Goal: Information Seeking & Learning: Find specific fact

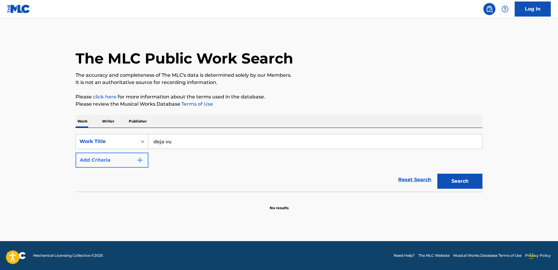
type input "deja vu"
click at [140, 162] on img "Search Form" at bounding box center [139, 160] width 7 height 7
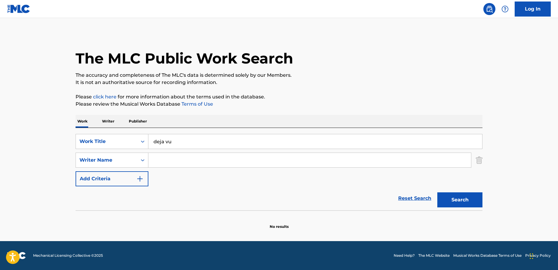
click at [166, 159] on input "Search Form" at bounding box center [309, 160] width 323 height 14
type input "vella maria"
drag, startPoint x: 443, startPoint y: 201, endPoint x: 442, endPoint y: 197, distance: 3.9
click at [443, 201] on button "Search" at bounding box center [459, 199] width 45 height 15
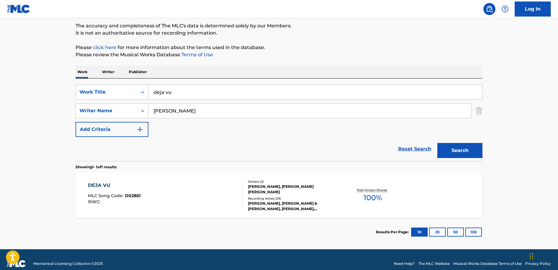
scroll to position [57, 0]
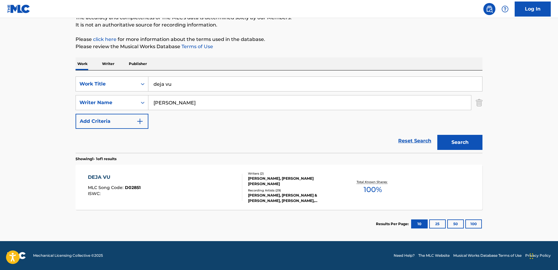
click at [282, 193] on div "PAULINHO DA COSTA, CROSBY & NASH, PAULINHO DA COSTA, PAULINHO DA COSTA, PAULINH…" at bounding box center [293, 198] width 91 height 11
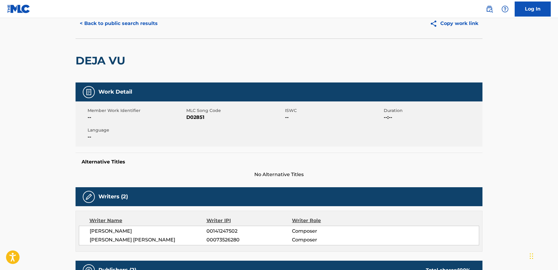
scroll to position [25, 0]
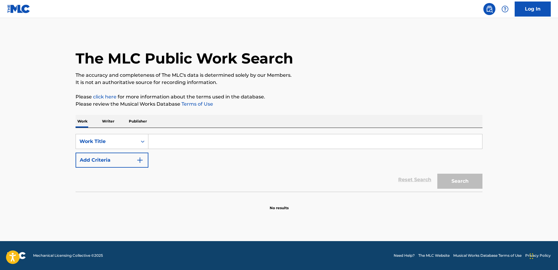
click at [197, 140] on input "Search Form" at bounding box center [315, 141] width 334 height 14
type input "take it on up"
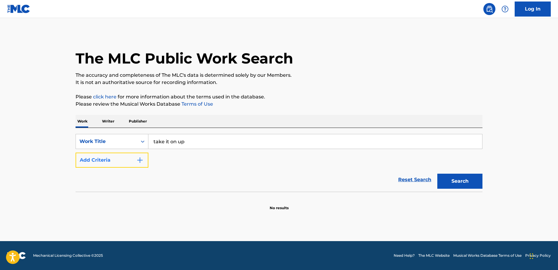
click at [136, 160] on img "Search Form" at bounding box center [139, 160] width 7 height 7
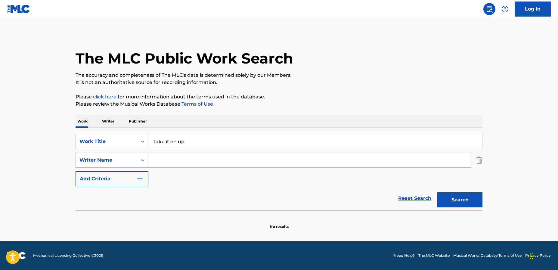
click at [160, 158] on input "Search Form" at bounding box center [309, 160] width 323 height 14
type input "[PERSON_NAME]"
click at [437, 192] on button "Search" at bounding box center [459, 199] width 45 height 15
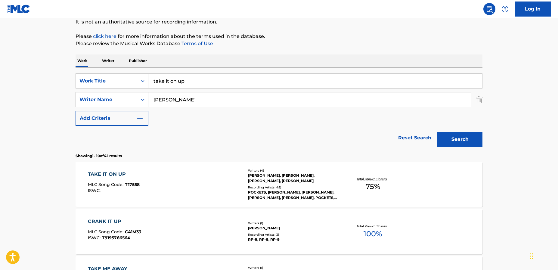
scroll to position [71, 0]
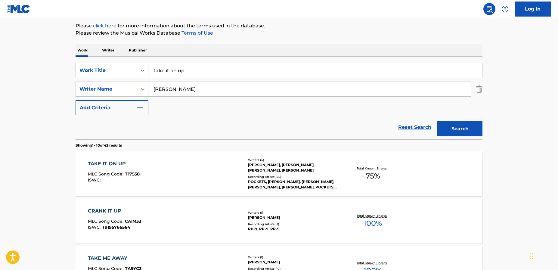
click at [260, 170] on div "[PERSON_NAME], [PERSON_NAME], [PERSON_NAME], [PERSON_NAME]" at bounding box center [293, 167] width 91 height 11
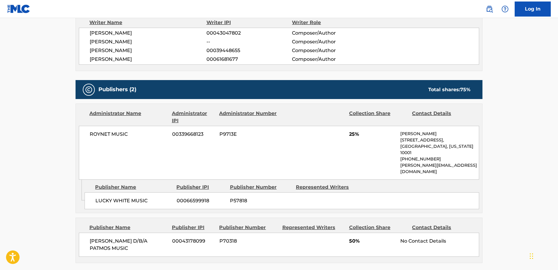
scroll to position [216, 0]
